Goal: Task Accomplishment & Management: Use online tool/utility

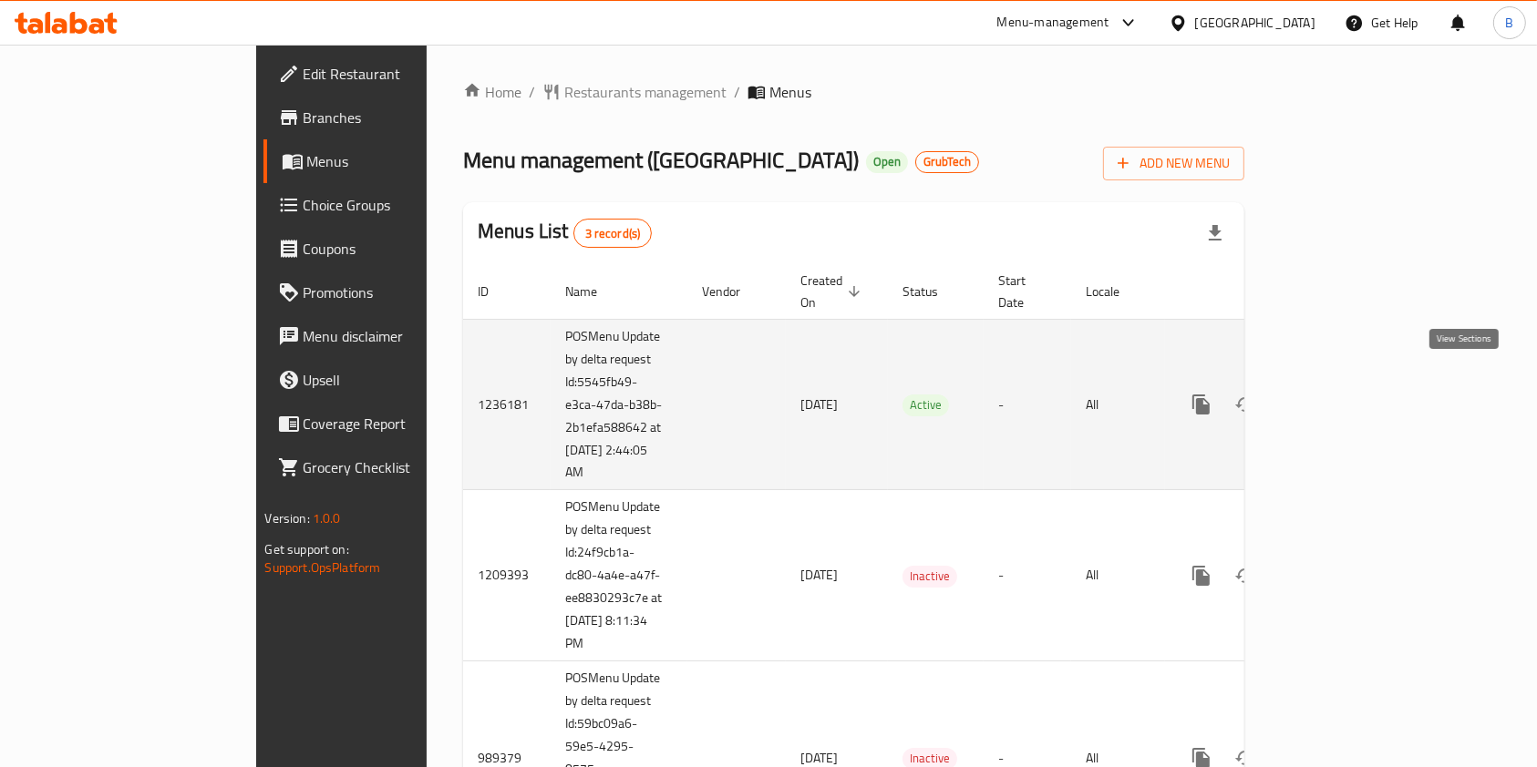
click at [1344, 394] on icon "enhanced table" at bounding box center [1333, 405] width 22 height 22
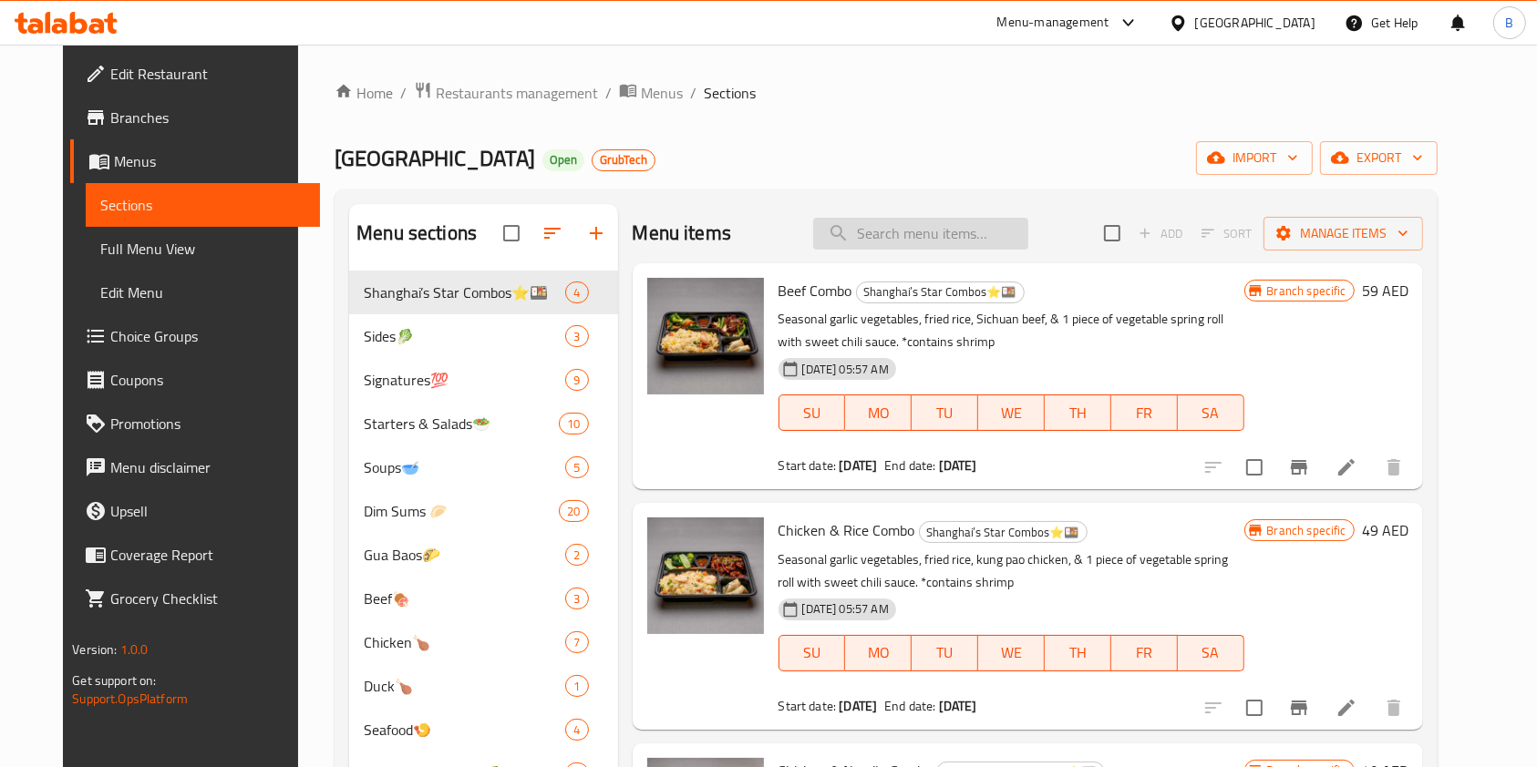
click at [939, 247] on input "search" at bounding box center [920, 234] width 215 height 32
paste input "Crunchy Chicken Wontons"
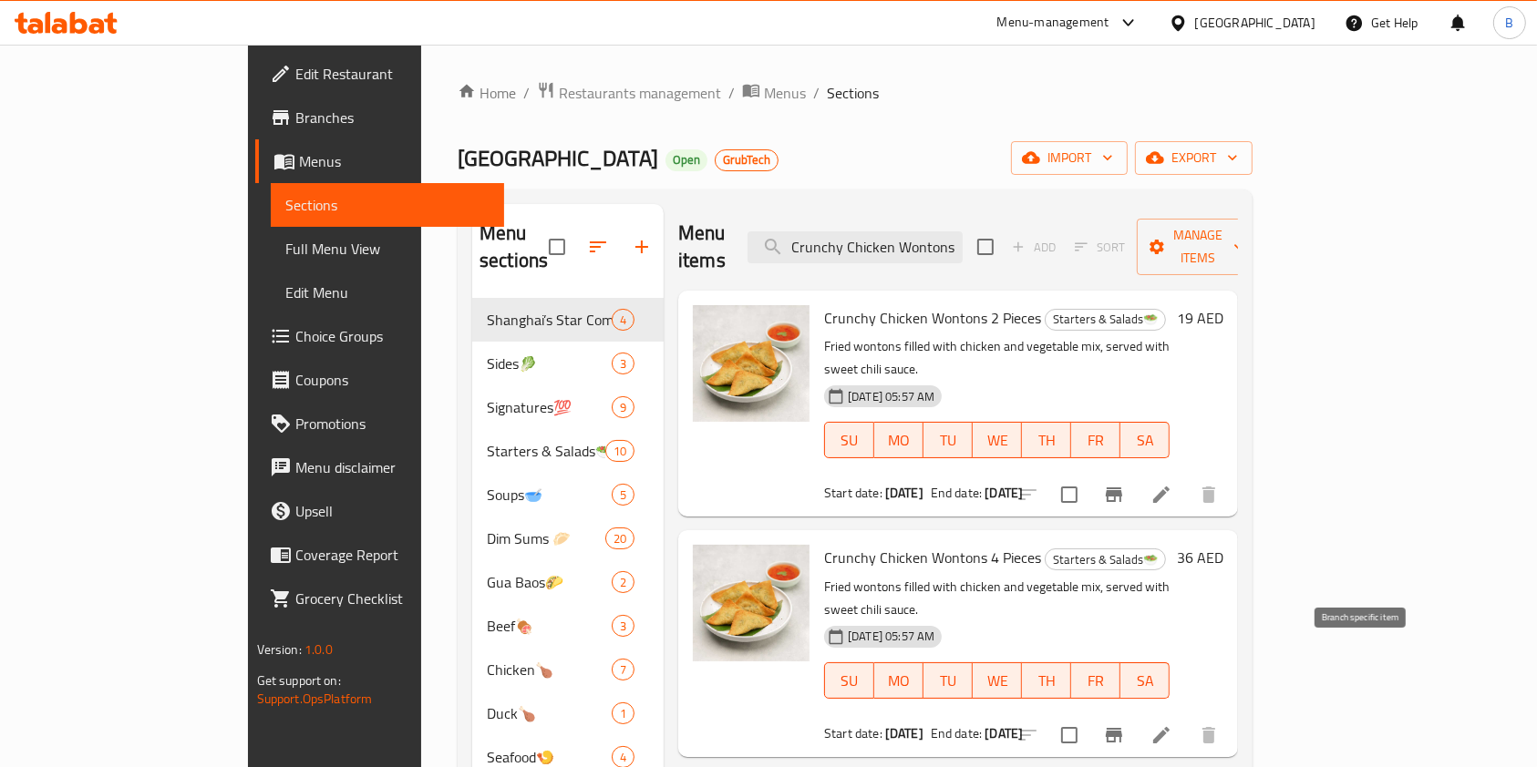
type input "Crunchy Chicken Wontons"
click at [1125, 725] on icon "Branch-specific-item" at bounding box center [1114, 736] width 22 height 22
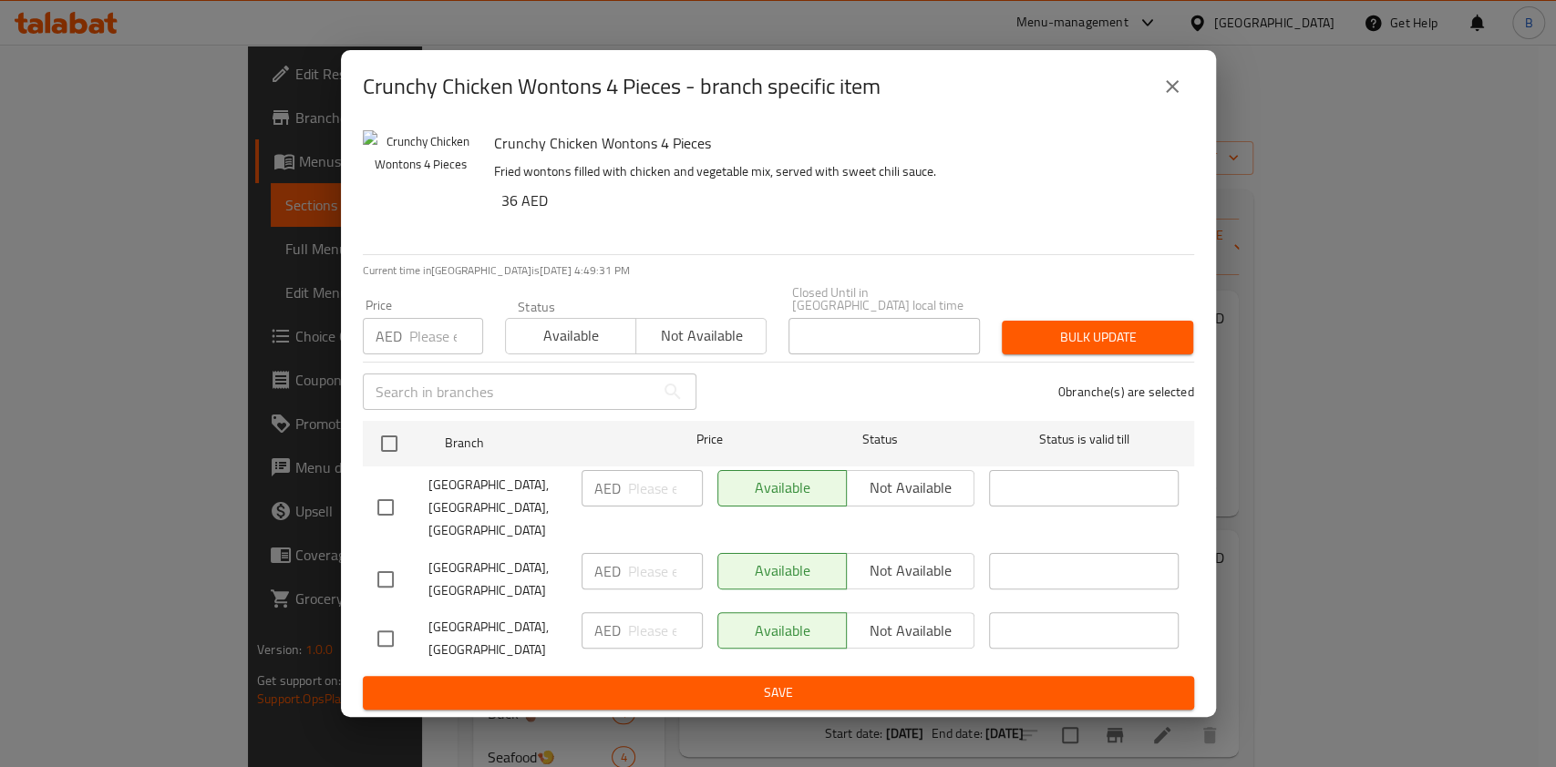
click at [1202, 108] on div "Crunchy Chicken Wontons 4 Pieces - branch specific item" at bounding box center [778, 86] width 875 height 73
click at [1182, 104] on button "close" at bounding box center [1172, 87] width 44 height 44
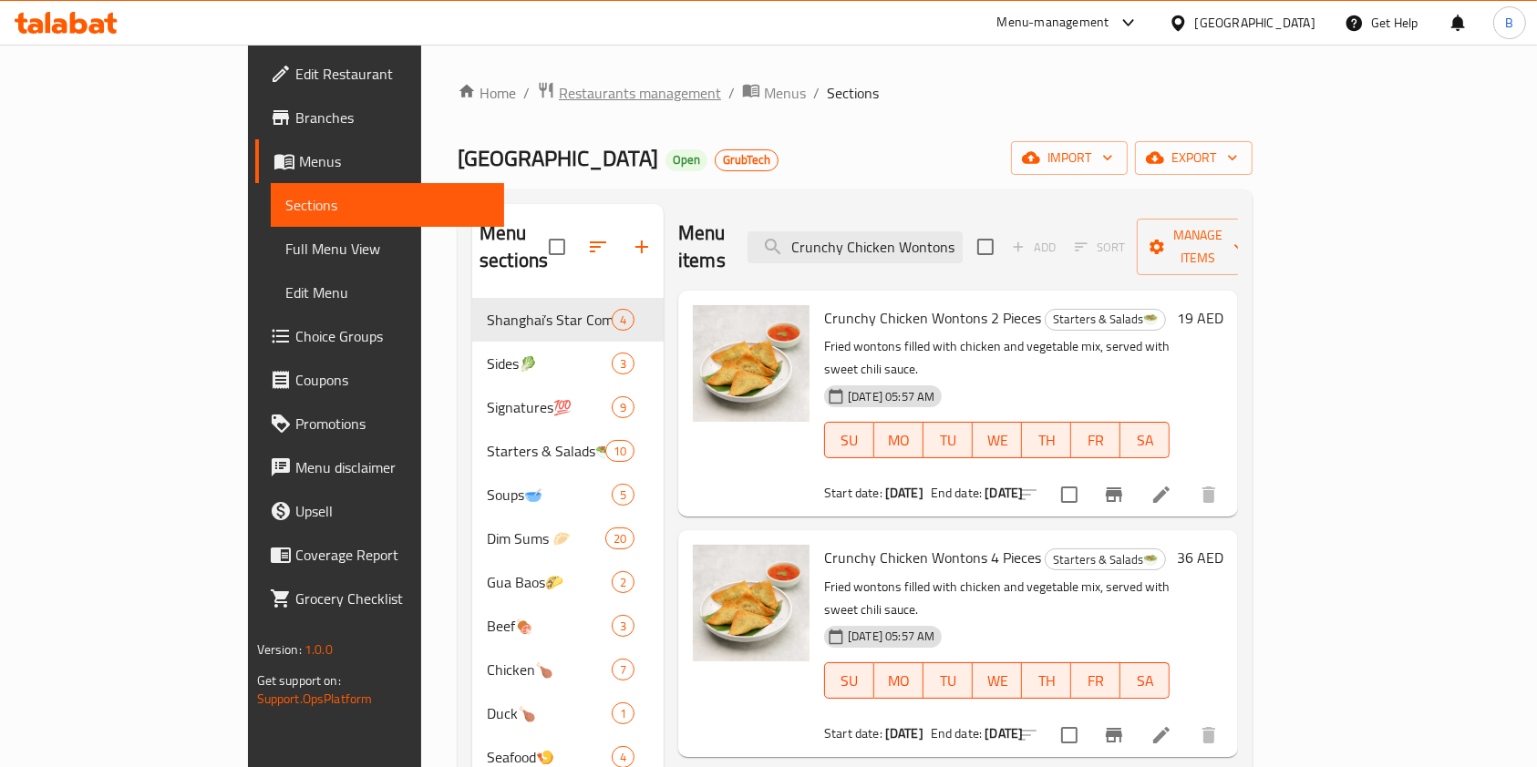
click at [559, 87] on span "Restaurants management" at bounding box center [640, 93] width 162 height 22
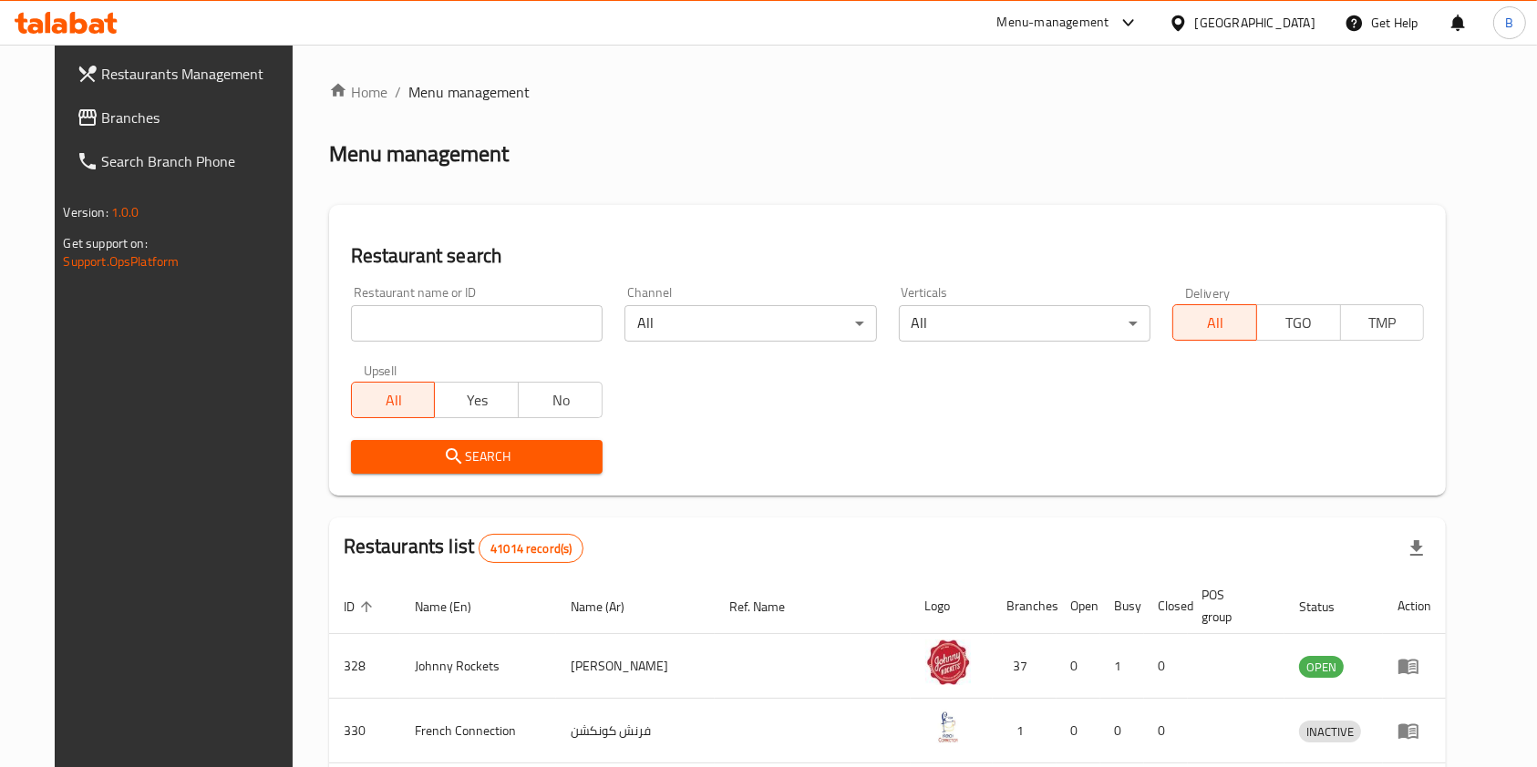
drag, startPoint x: 442, startPoint y: 310, endPoint x: 454, endPoint y: 321, distance: 16.1
click at [442, 310] on input "search" at bounding box center [477, 323] width 252 height 36
paste input "The Butcher Shop & Grill"
type input "The Butcher Shop & Grill"
click button "Search" at bounding box center [477, 457] width 252 height 34
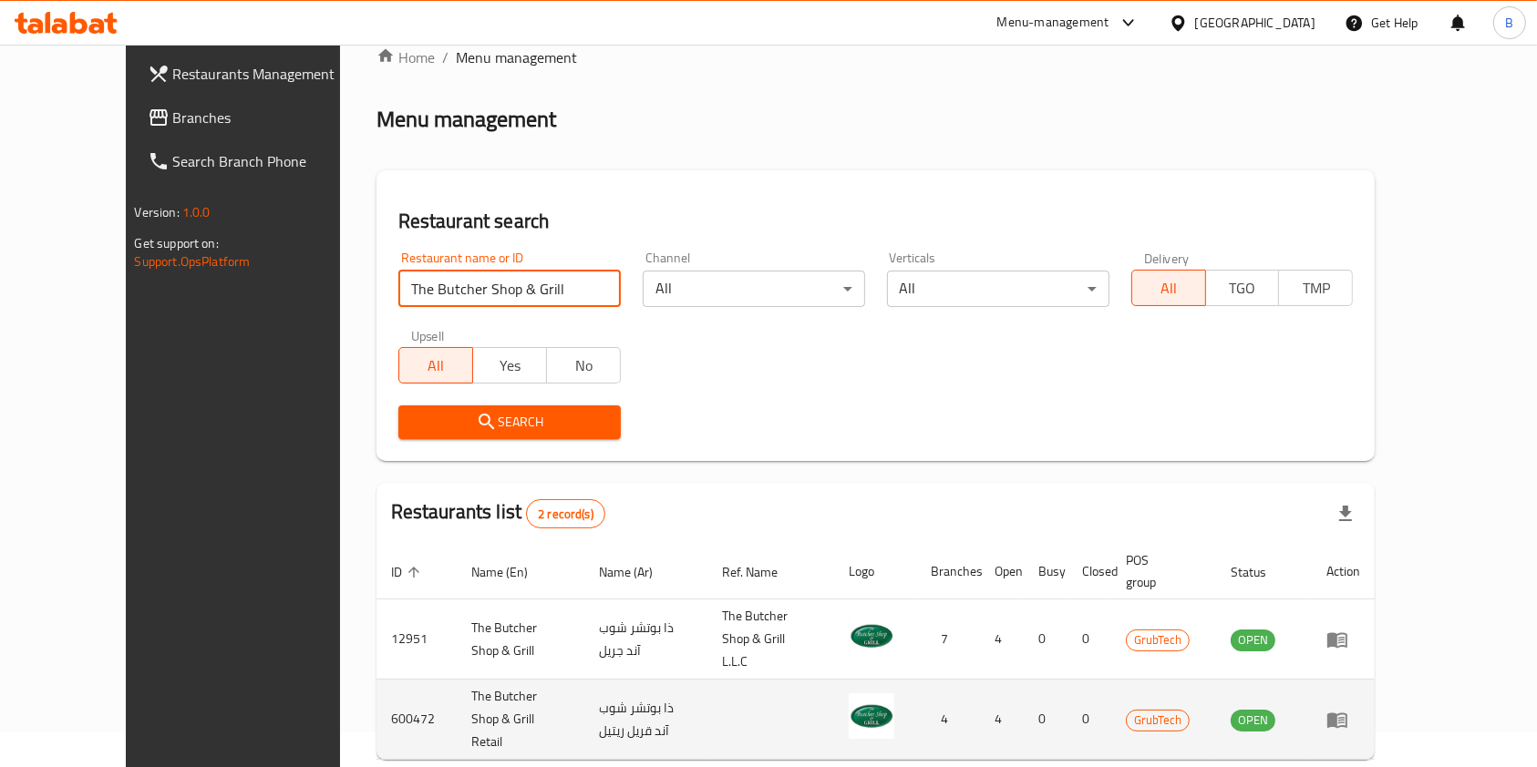
scroll to position [94, 0]
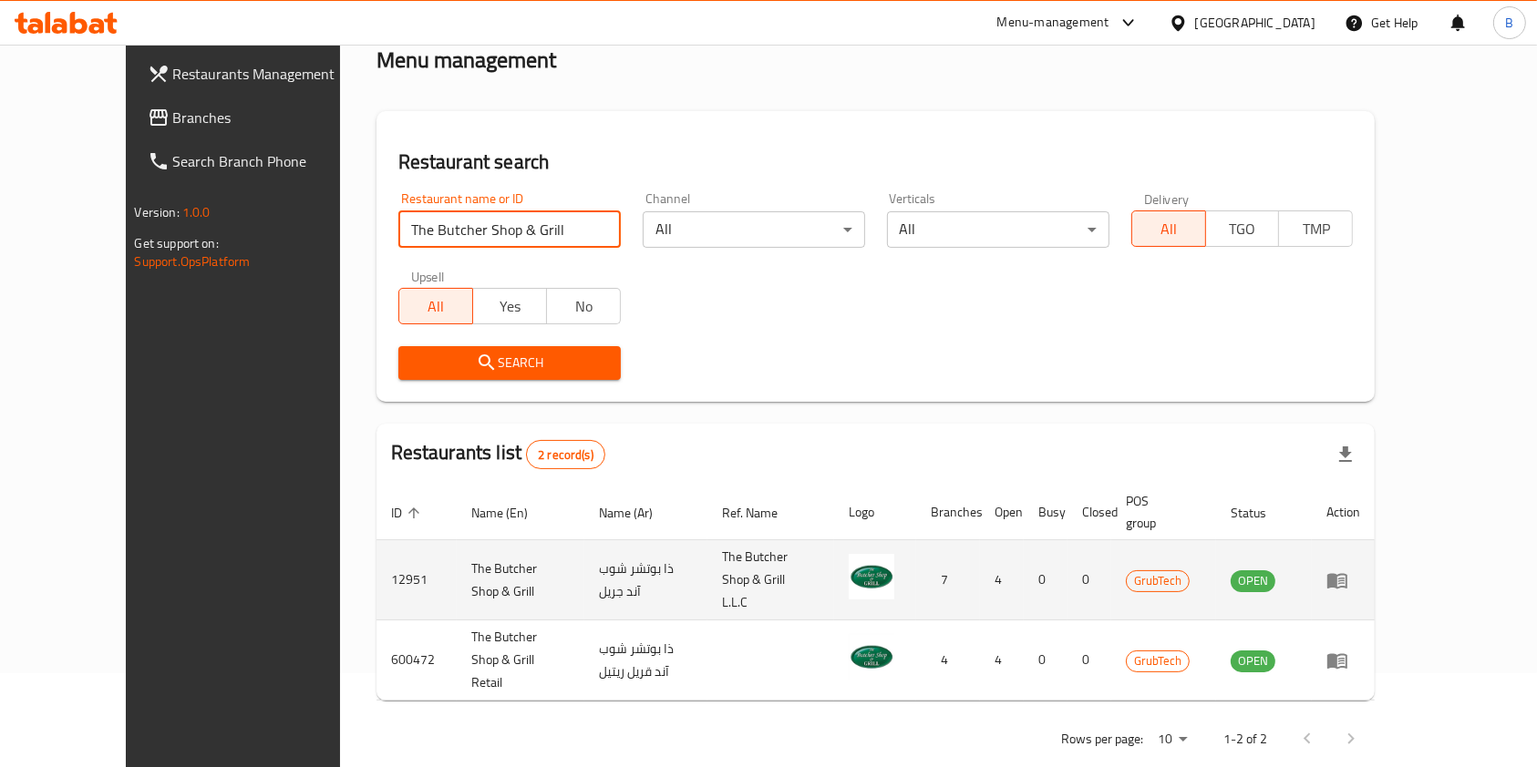
click at [1375, 584] on td "enhanced table" at bounding box center [1343, 581] width 63 height 80
click at [1347, 573] on icon "enhanced table" at bounding box center [1337, 580] width 20 height 15
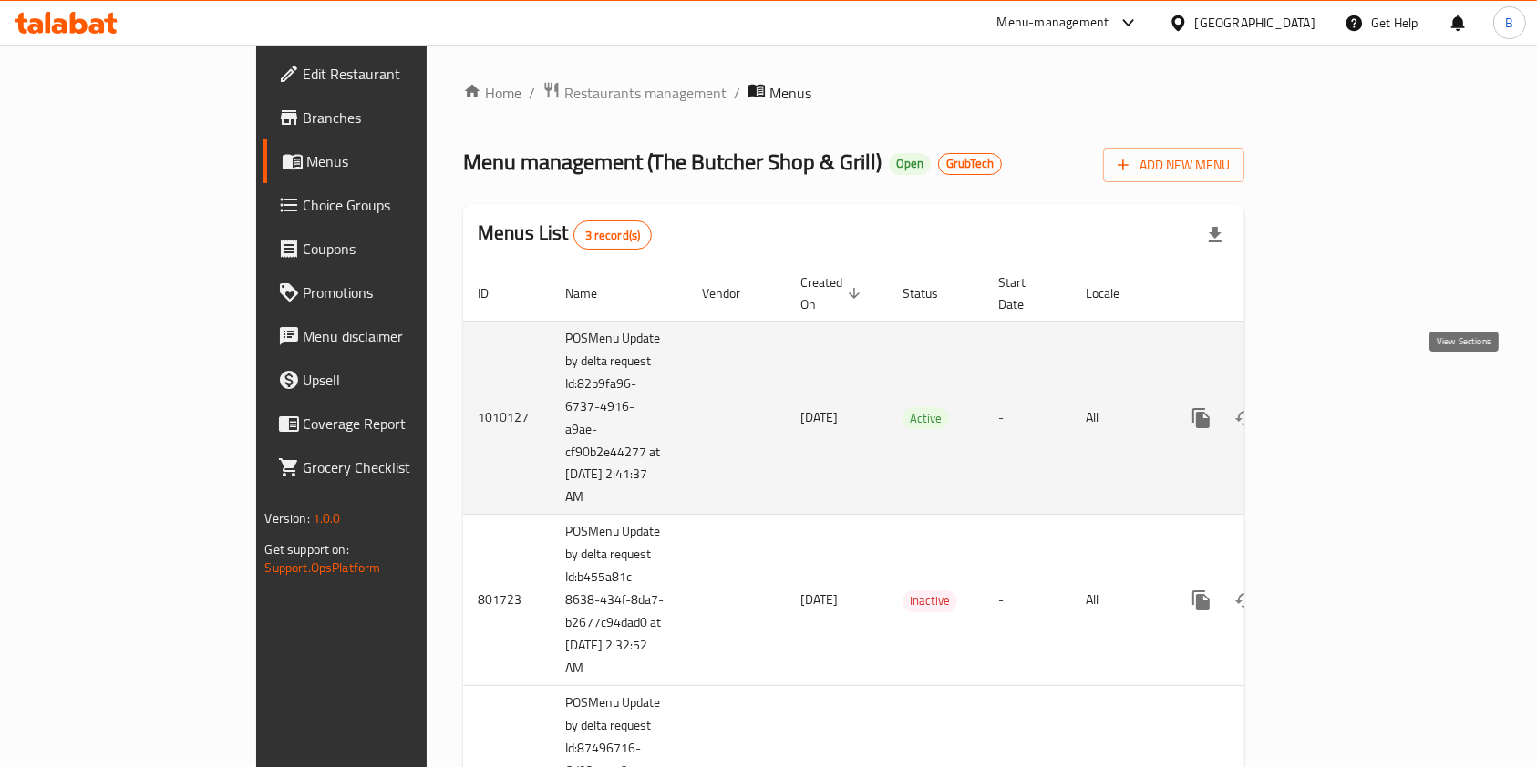
click at [1354, 396] on link "enhanced table" at bounding box center [1333, 418] width 44 height 44
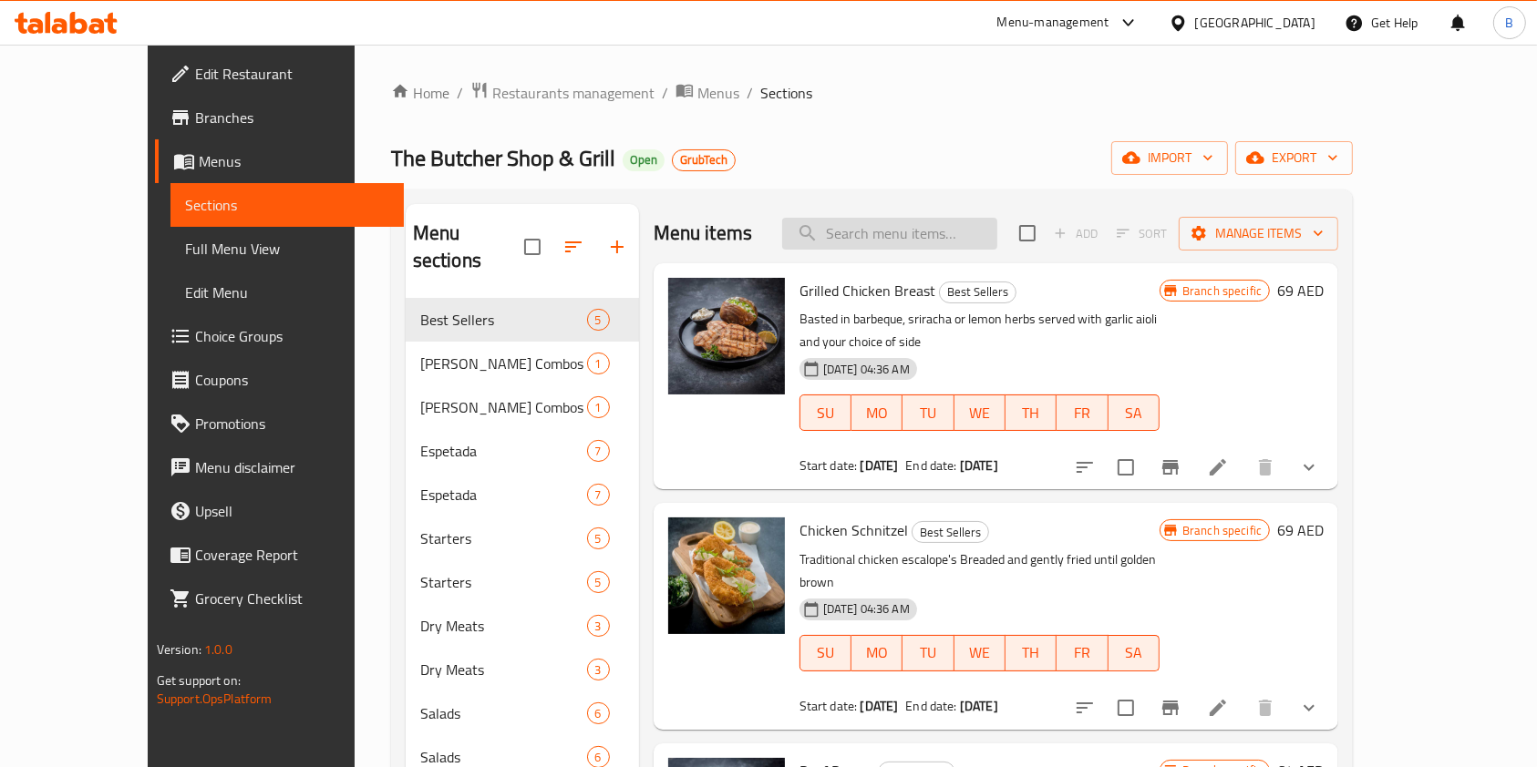
click at [997, 238] on input "search" at bounding box center [889, 234] width 215 height 32
paste input "Grilled Chicken Breast"
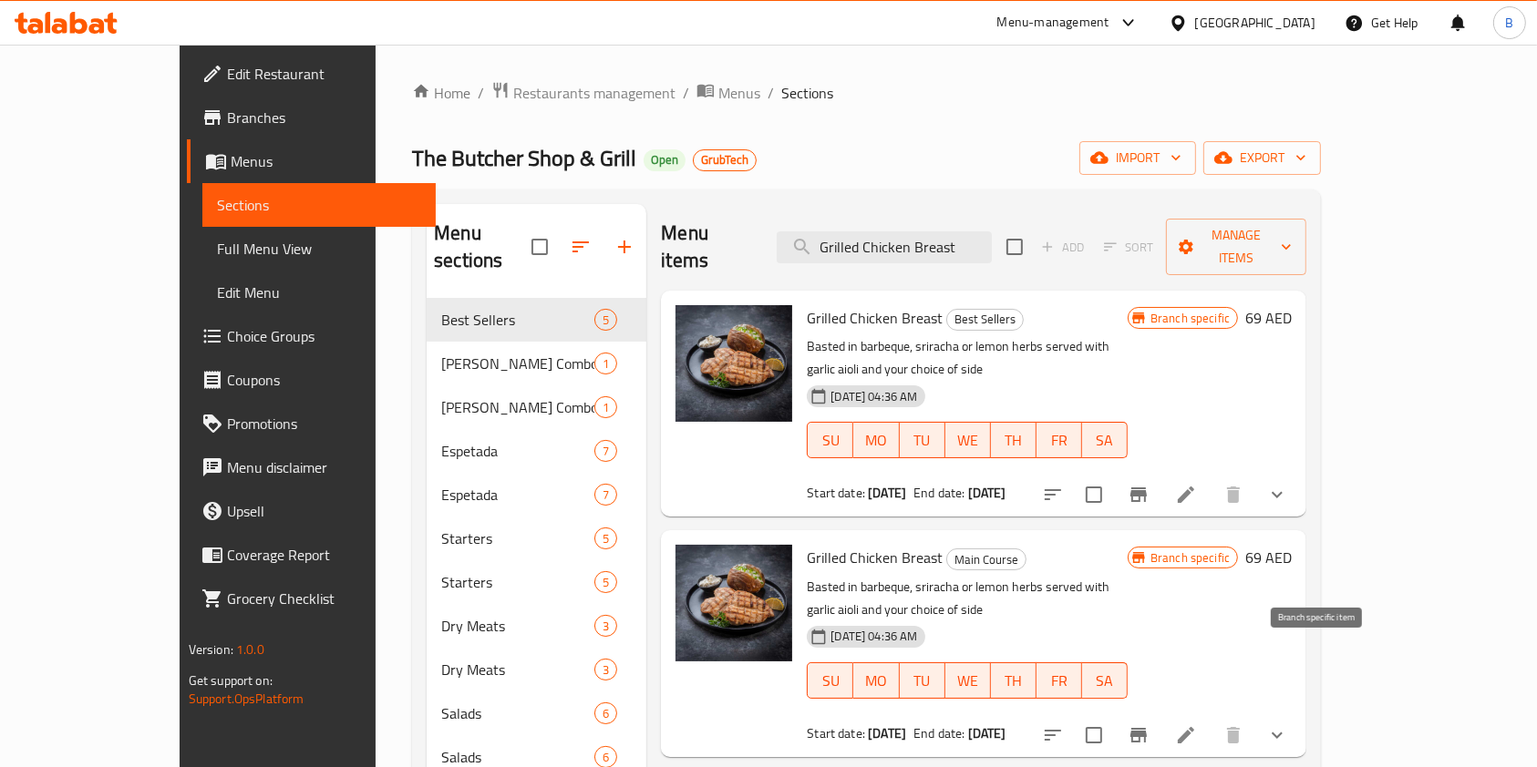
type input "Grilled Chicken Breast"
click at [1160, 714] on button "Branch-specific-item" at bounding box center [1139, 736] width 44 height 44
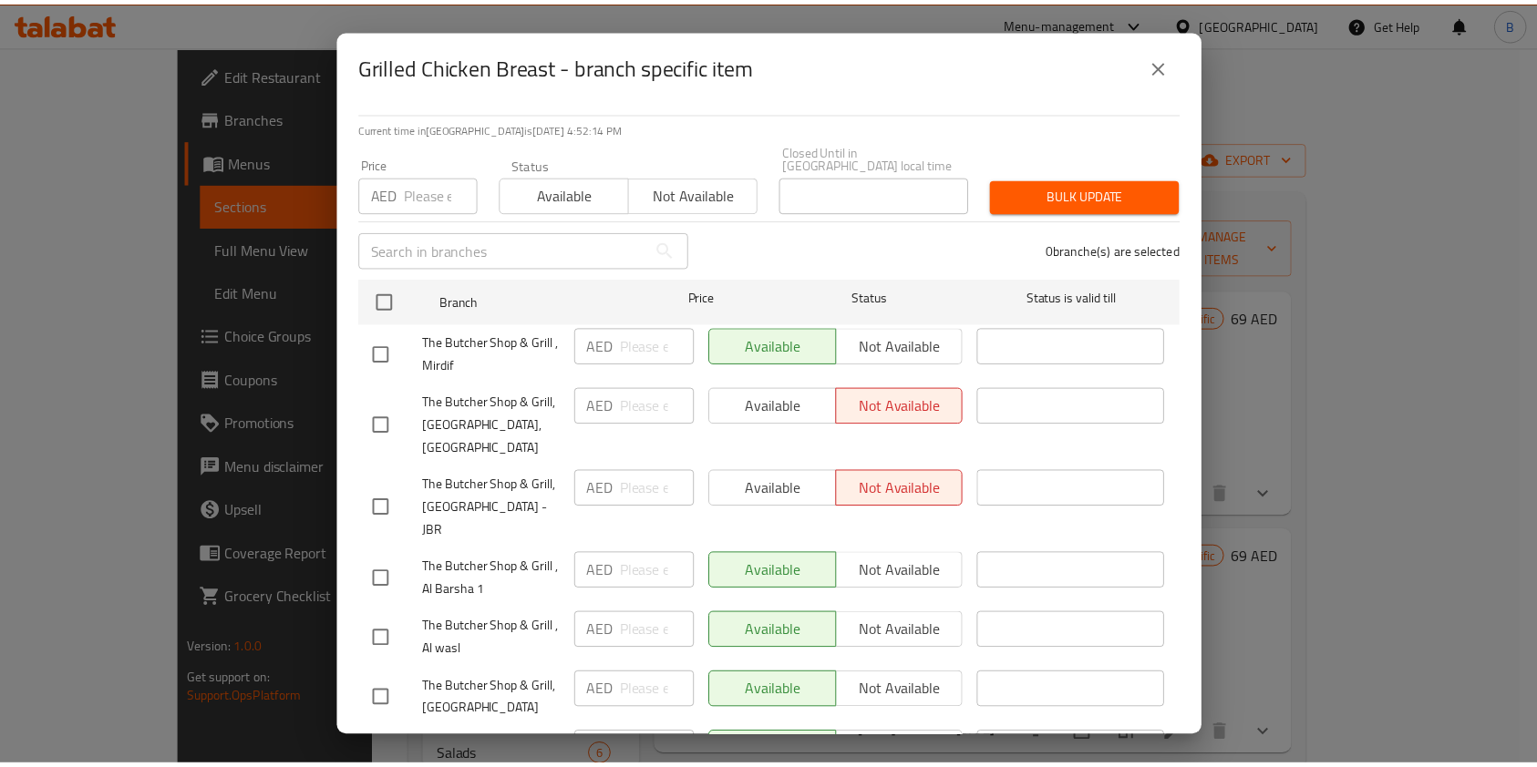
scroll to position [199, 0]
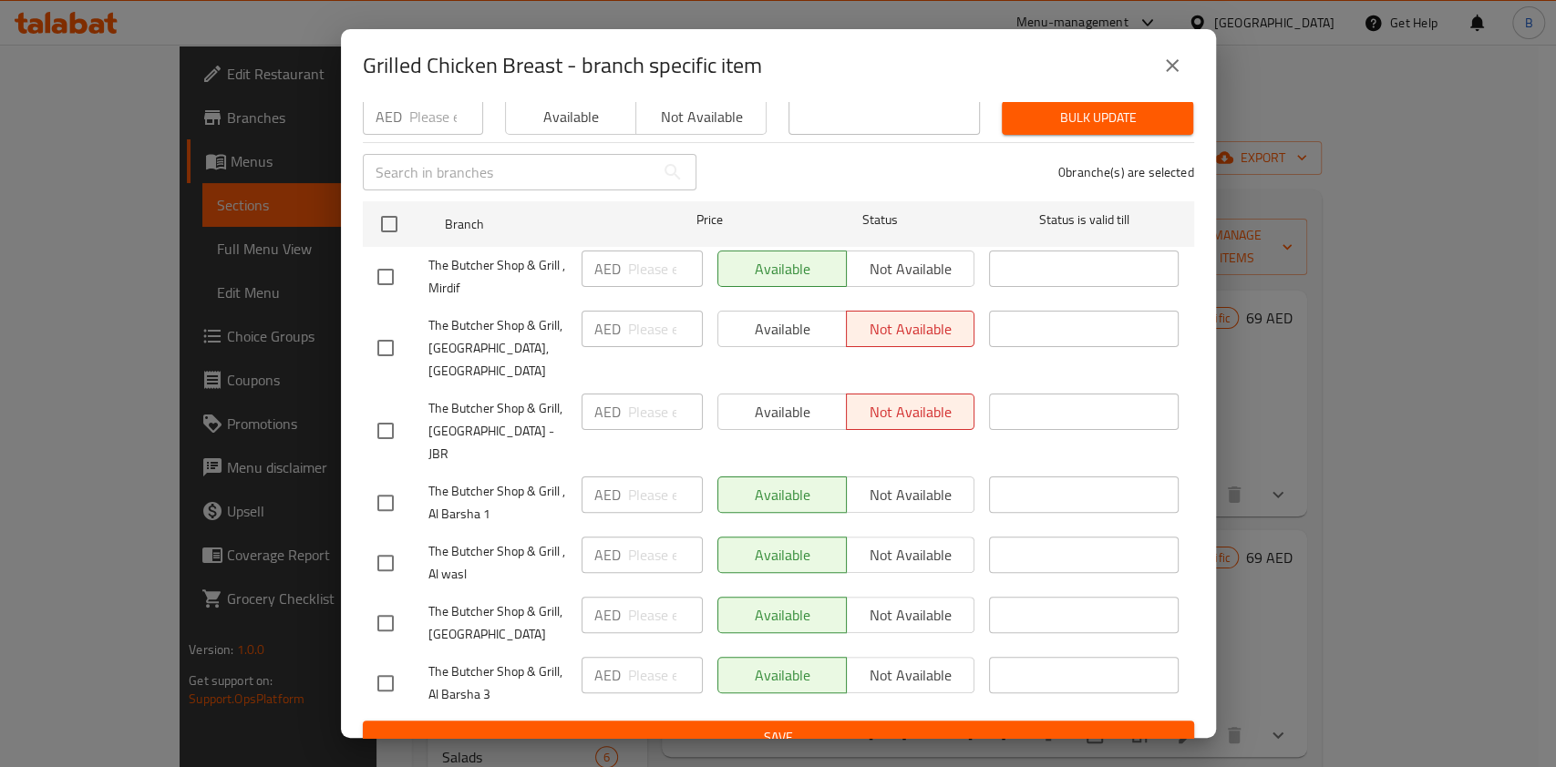
click at [1169, 84] on button "close" at bounding box center [1172, 66] width 44 height 44
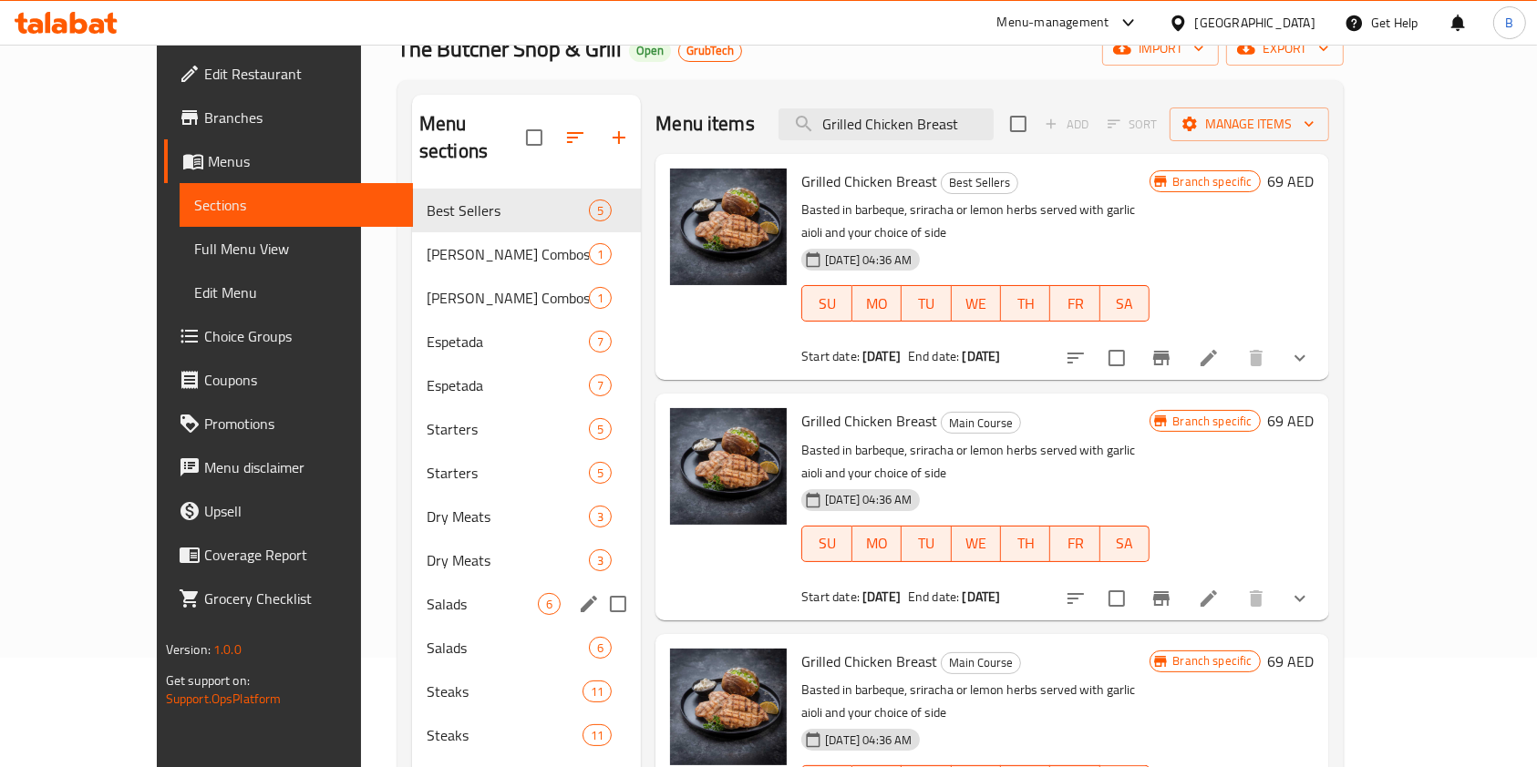
scroll to position [0, 0]
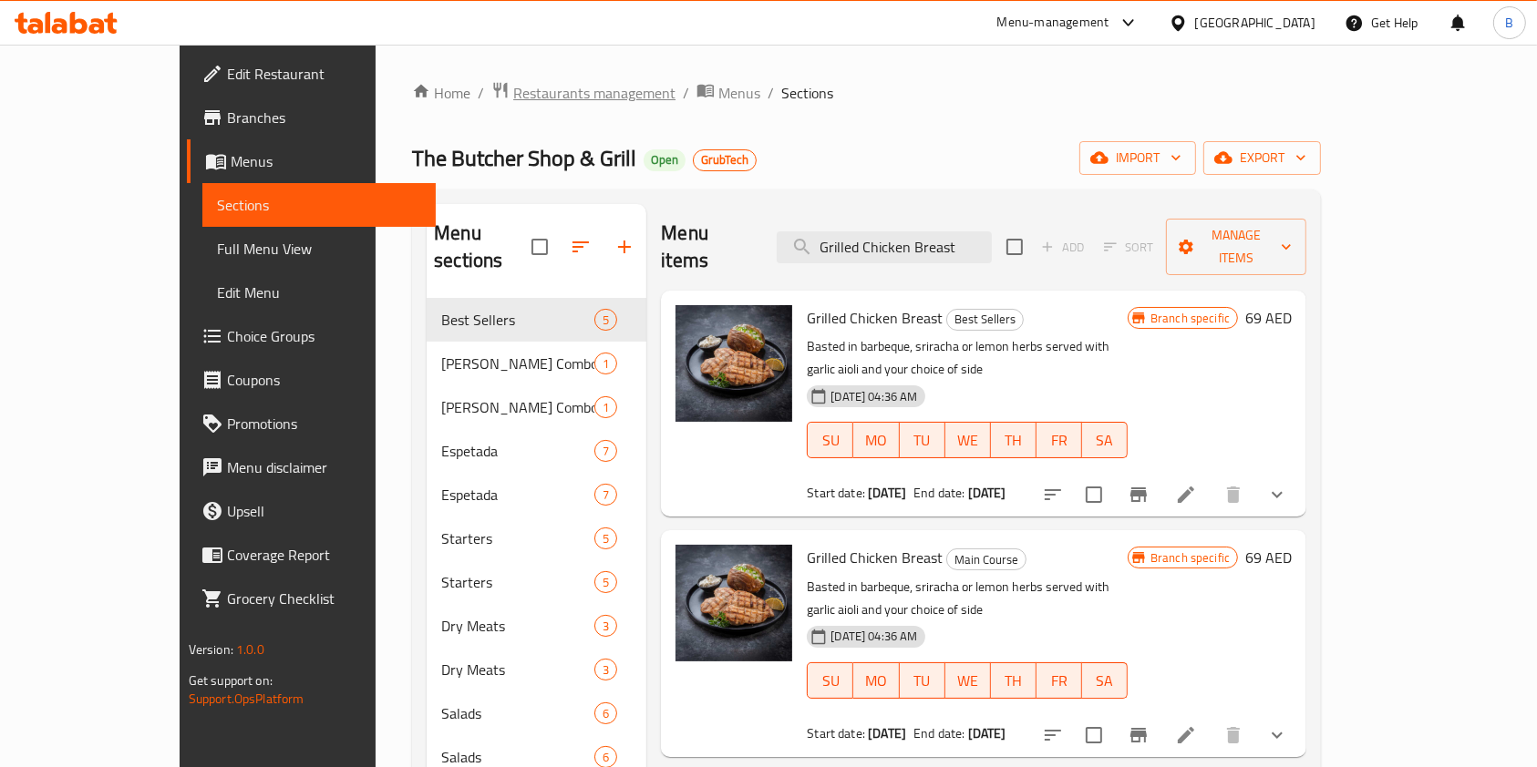
click at [513, 84] on span "Restaurants management" at bounding box center [594, 93] width 162 height 22
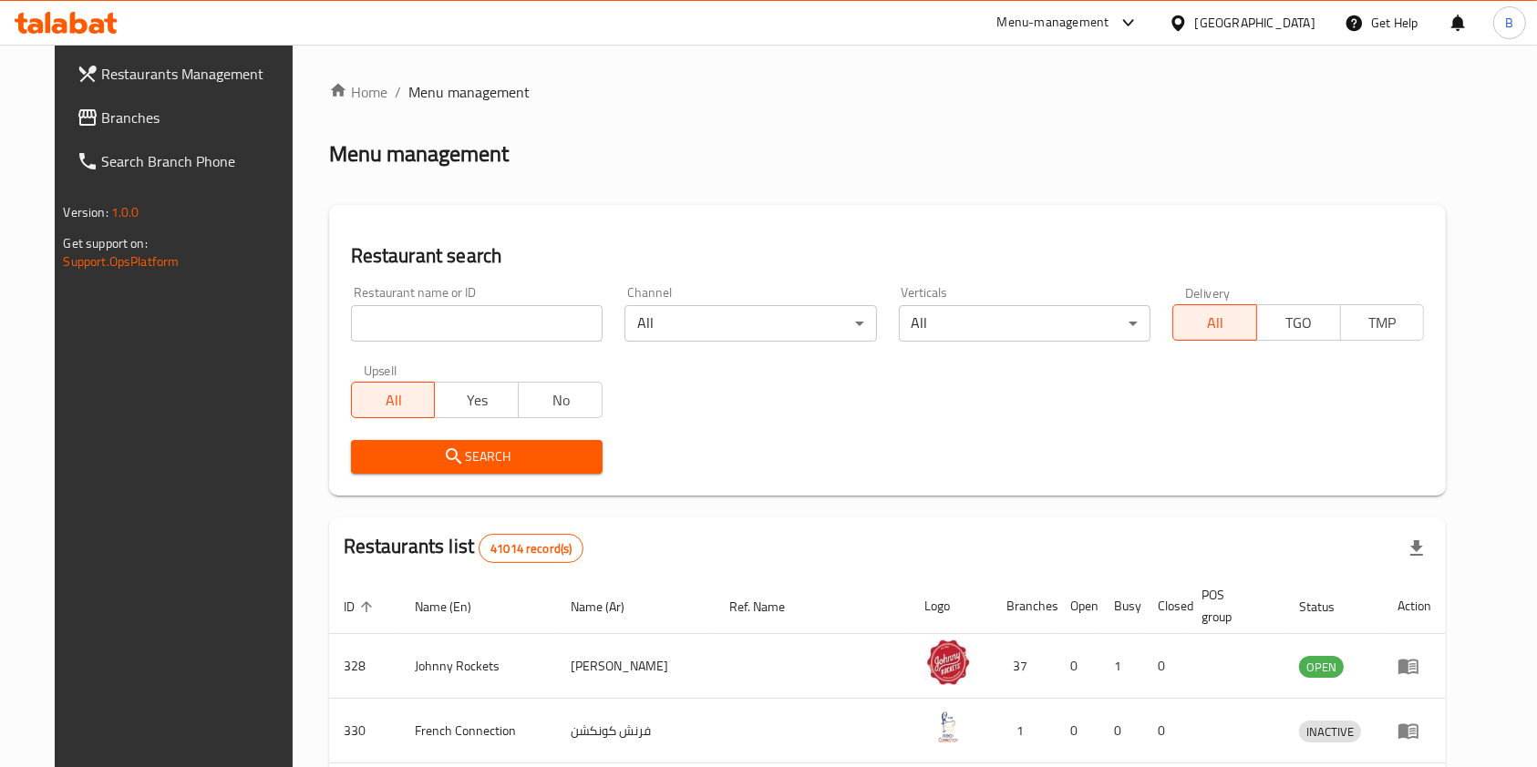
click at [1015, 24] on div "Menu-management" at bounding box center [1053, 23] width 112 height 22
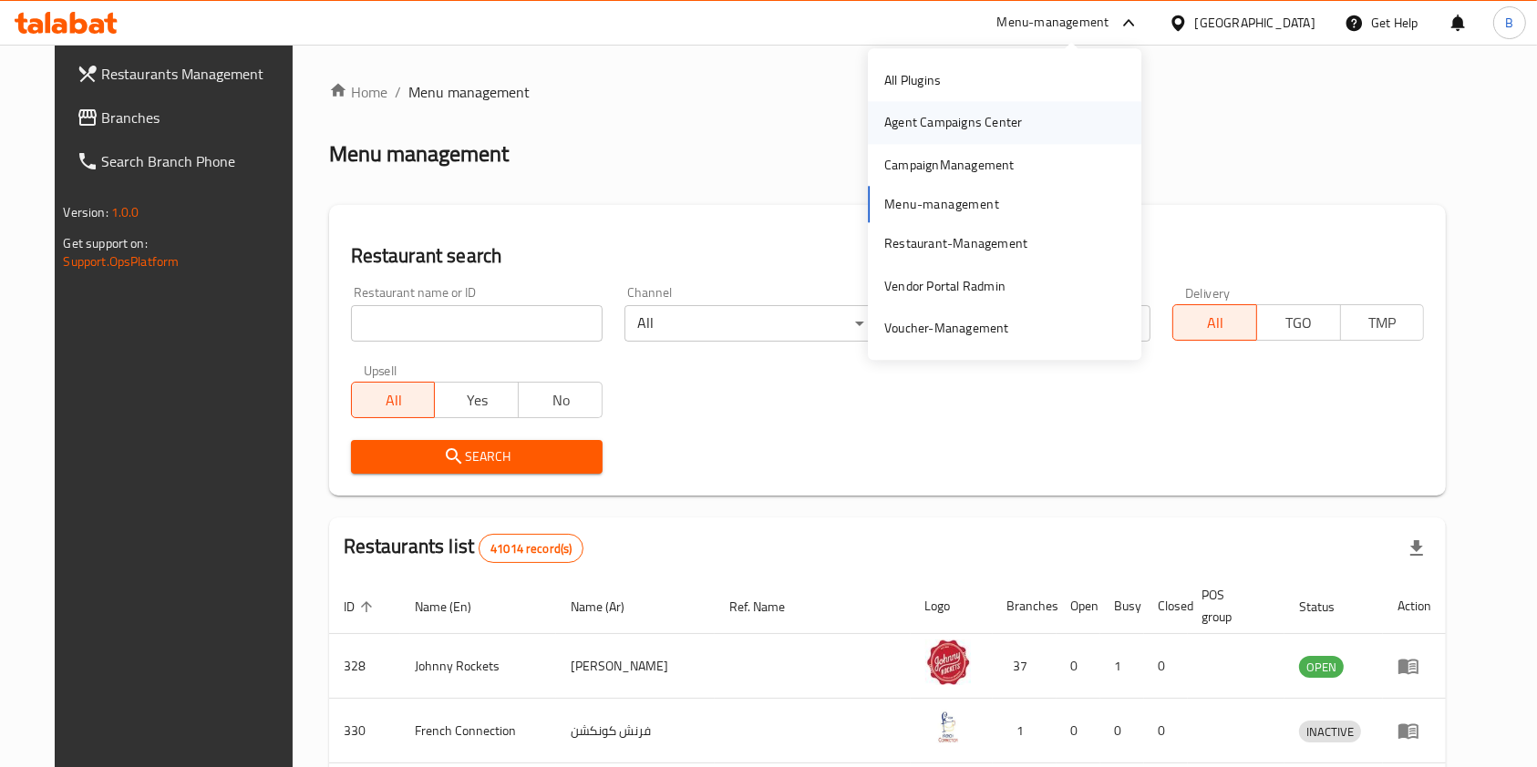
click at [914, 120] on div "Agent Campaigns Center" at bounding box center [953, 123] width 138 height 20
